Goal: Use online tool/utility: Utilize a website feature to perform a specific function

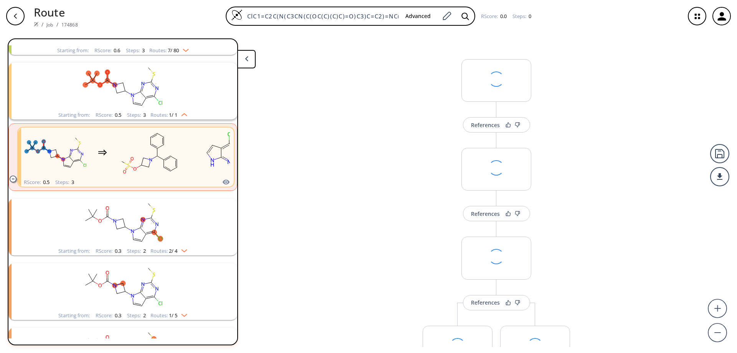
scroll to position [405, 0]
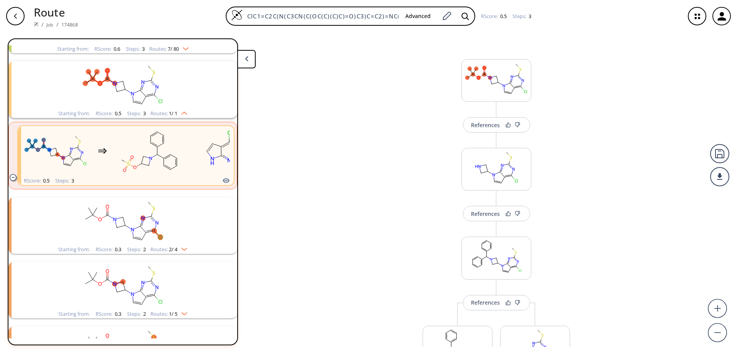
click at [142, 293] on rect "clusters" at bounding box center [123, 286] width 200 height 48
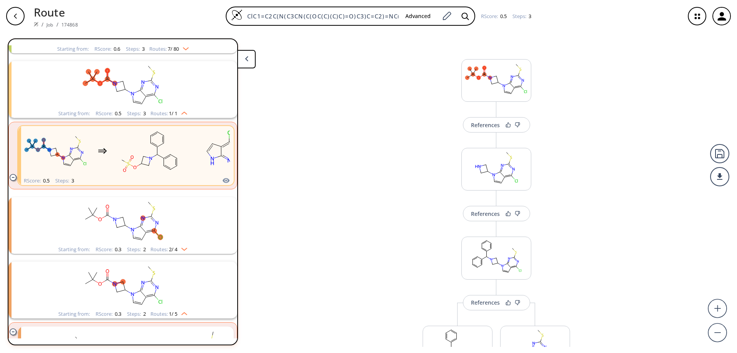
click at [13, 177] on icon "clusters" at bounding box center [13, 177] width 2 height 0
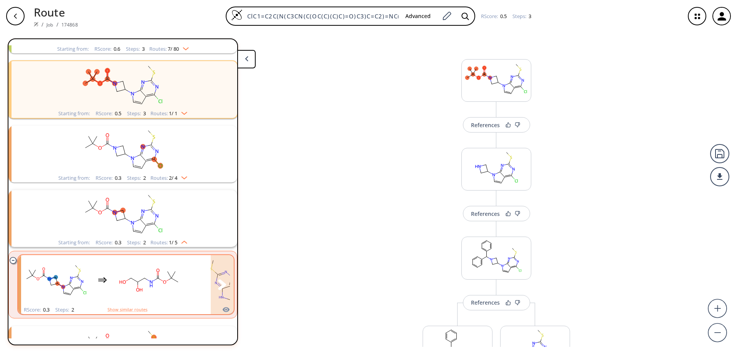
click at [78, 289] on rect "clusters" at bounding box center [55, 280] width 69 height 48
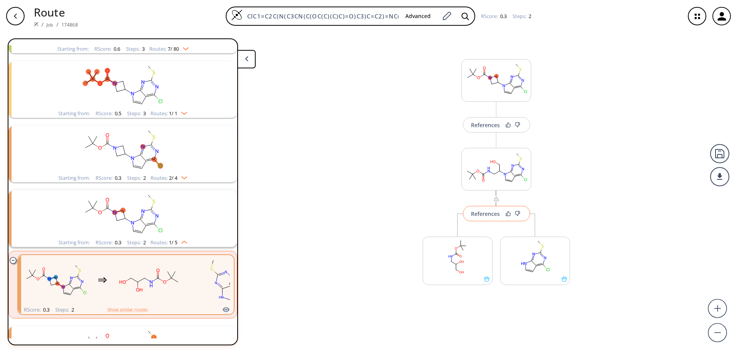
click at [488, 214] on div "References" at bounding box center [485, 213] width 29 height 5
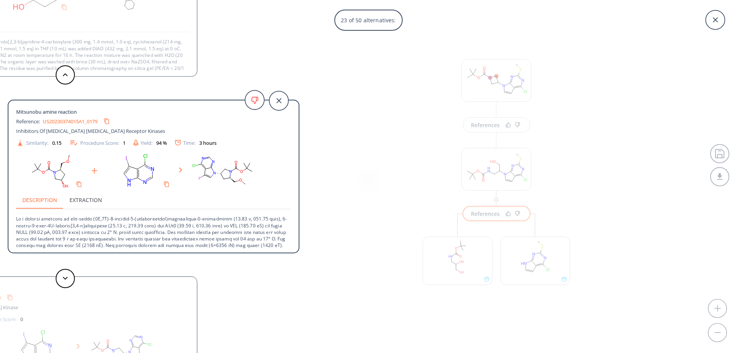
click at [393, 109] on div "23 of 50 alternatives: Mitsunobu amine reaction Reference: WO18/108125_1903 Inh…" at bounding box center [368, 176] width 737 height 353
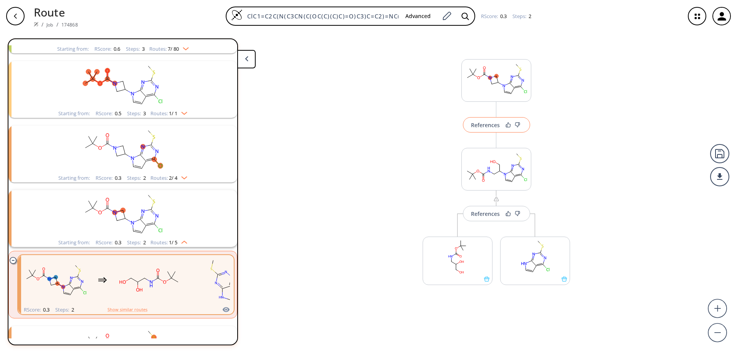
click at [480, 126] on div "References" at bounding box center [485, 125] width 29 height 5
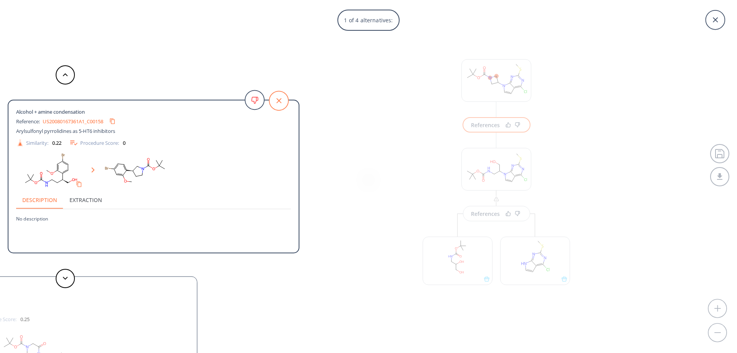
click at [277, 102] on icon at bounding box center [278, 100] width 19 height 19
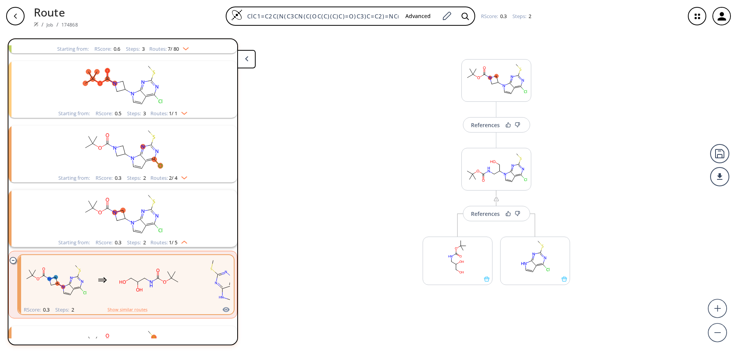
click at [325, 98] on div "References More routes from here References More routes from here More routes f…" at bounding box center [368, 189] width 737 height 315
click at [17, 14] on icon "button" at bounding box center [15, 15] width 3 height 5
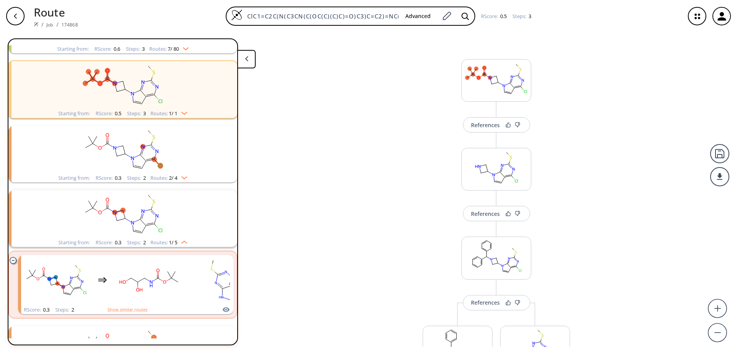
click at [11, 16] on div "button" at bounding box center [15, 16] width 18 height 18
click at [251, 60] on button at bounding box center [246, 59] width 18 height 18
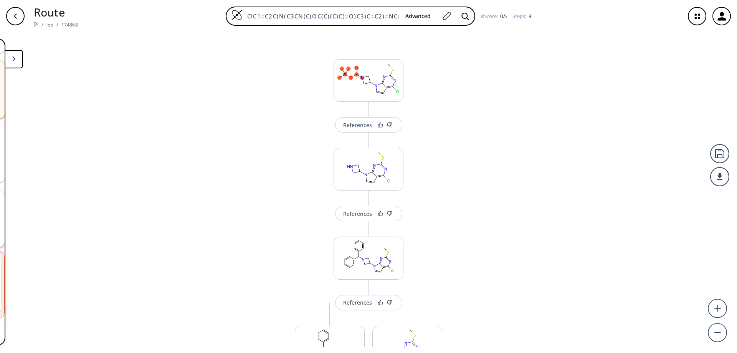
click at [728, 20] on icon "button" at bounding box center [722, 16] width 13 height 13
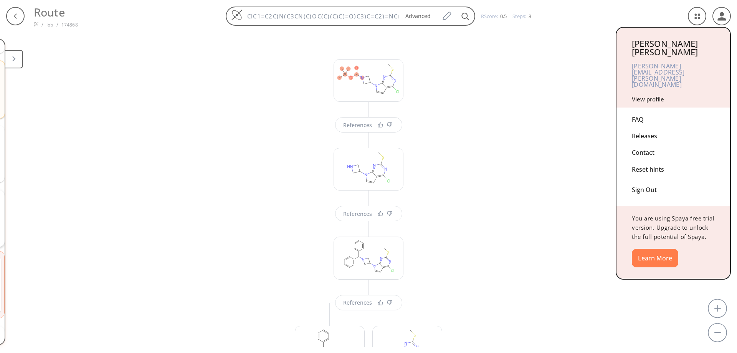
click at [648, 178] on div "Sign Out" at bounding box center [673, 188] width 83 height 20
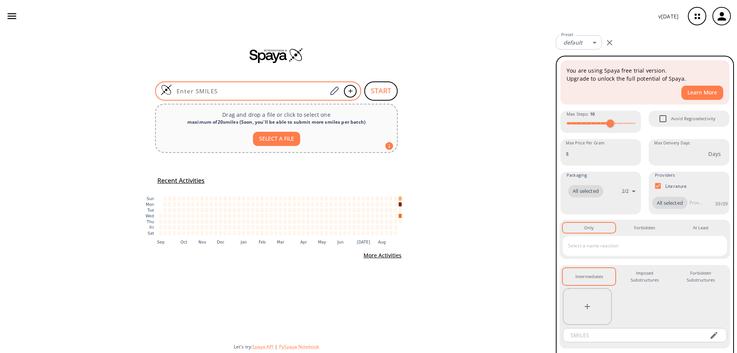
click at [254, 89] on input at bounding box center [249, 91] width 155 height 8
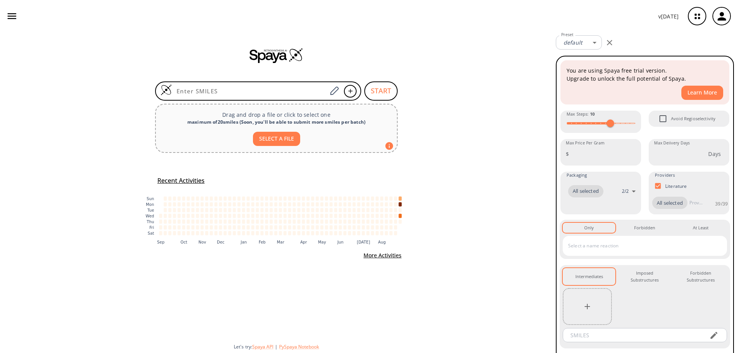
paste input "ClC1=C2C(N([C@@H]3[C@@H](C)N(C(OC(C)(C)C)=O)C3)C=C2)=NC(S(=O)(C)=O)=N1"
type input "ClC1=C2C(N([C@@H]3[C@@H](C)N(C(OC(C)(C)C)=O)C3)C=C2)=NC(S(=O)(C)=O)=N1"
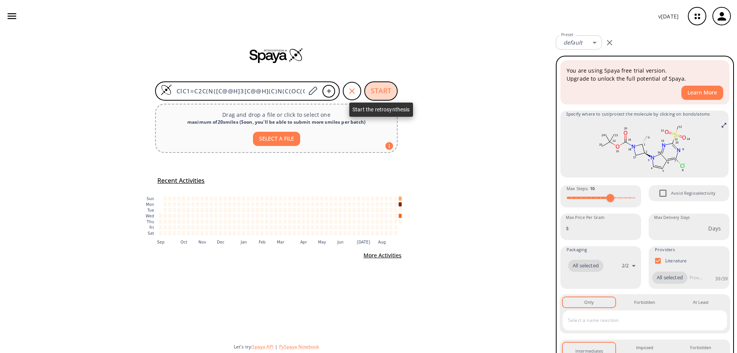
click at [384, 87] on button "START" at bounding box center [381, 90] width 33 height 19
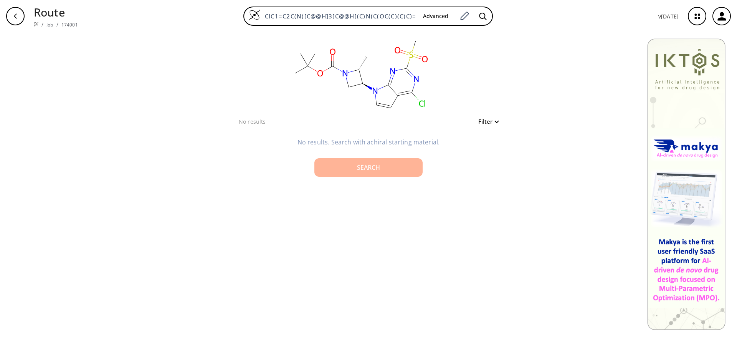
click at [366, 169] on div "Search" at bounding box center [369, 167] width 96 height 6
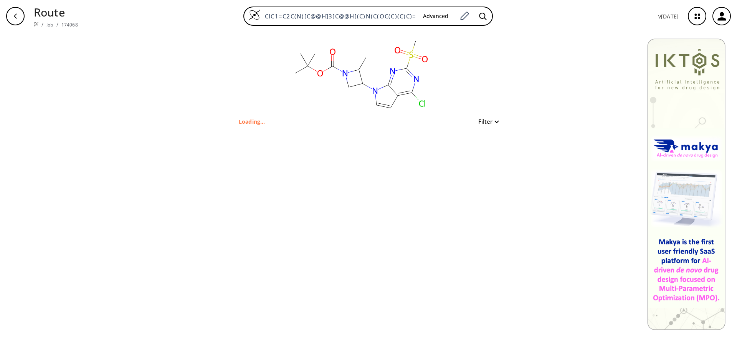
type input "CC1C(n2ccc3c(Cl)nc(S(C)(=O)=O)nc32)CN1C(=O)OC(C)(C)C"
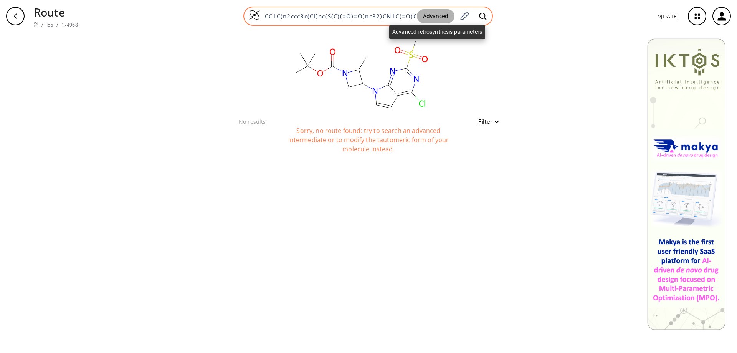
click at [437, 13] on button "Advanced" at bounding box center [436, 16] width 38 height 14
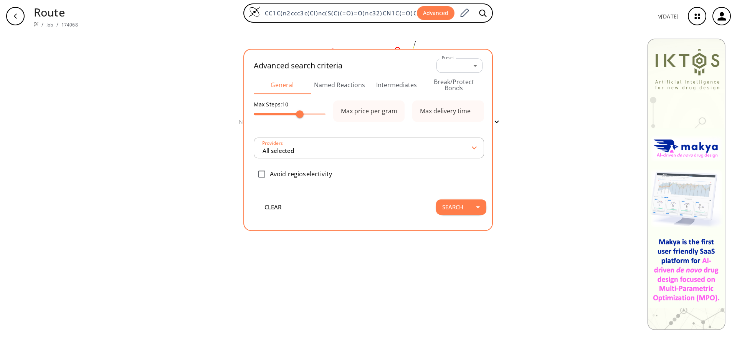
scroll to position [0, 26]
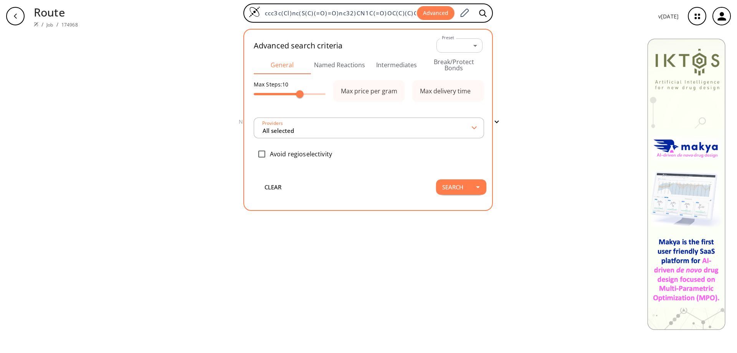
type input "All selected"
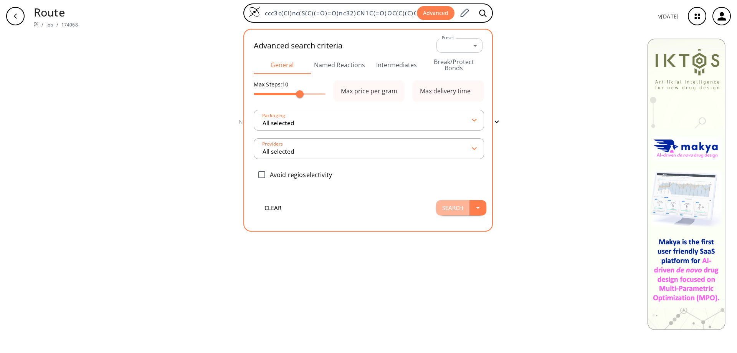
scroll to position [0, 0]
click at [446, 207] on button "Search" at bounding box center [452, 207] width 33 height 15
